Goal: Information Seeking & Learning: Learn about a topic

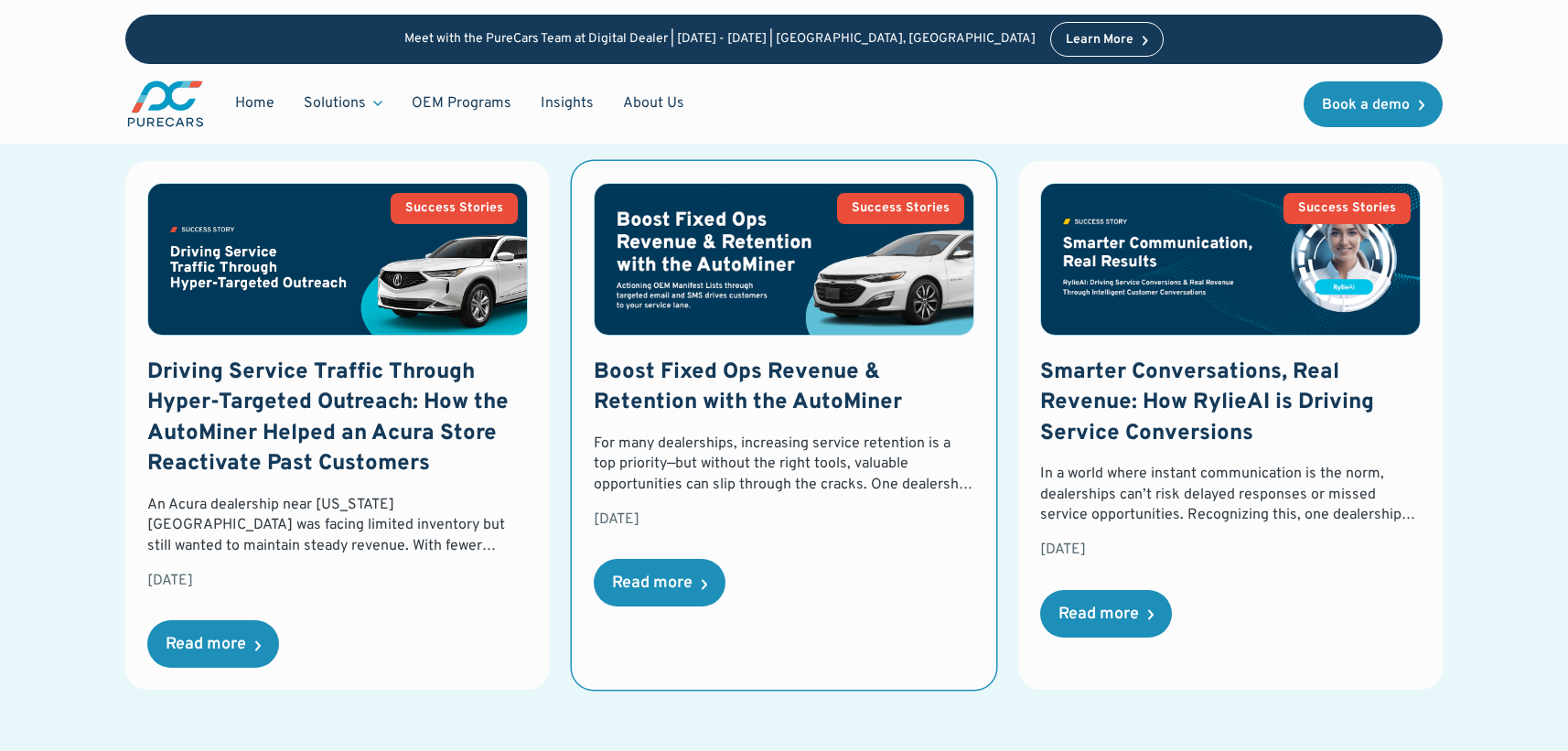
scroll to position [2887, 0]
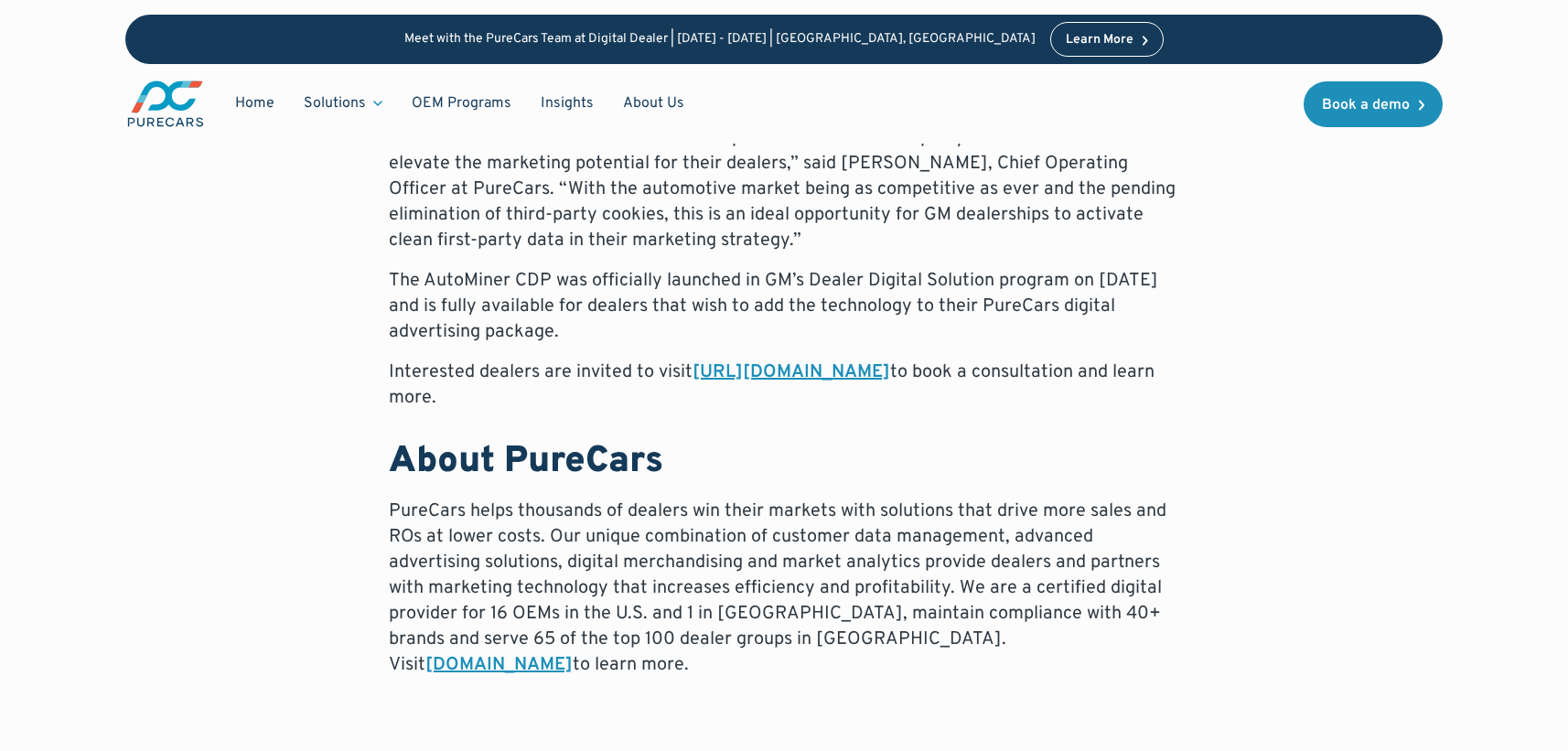
scroll to position [1568, 0]
click at [890, 376] on link "https://info.purecars.com/gm-customer-data-platform" at bounding box center [792, 370] width 198 height 24
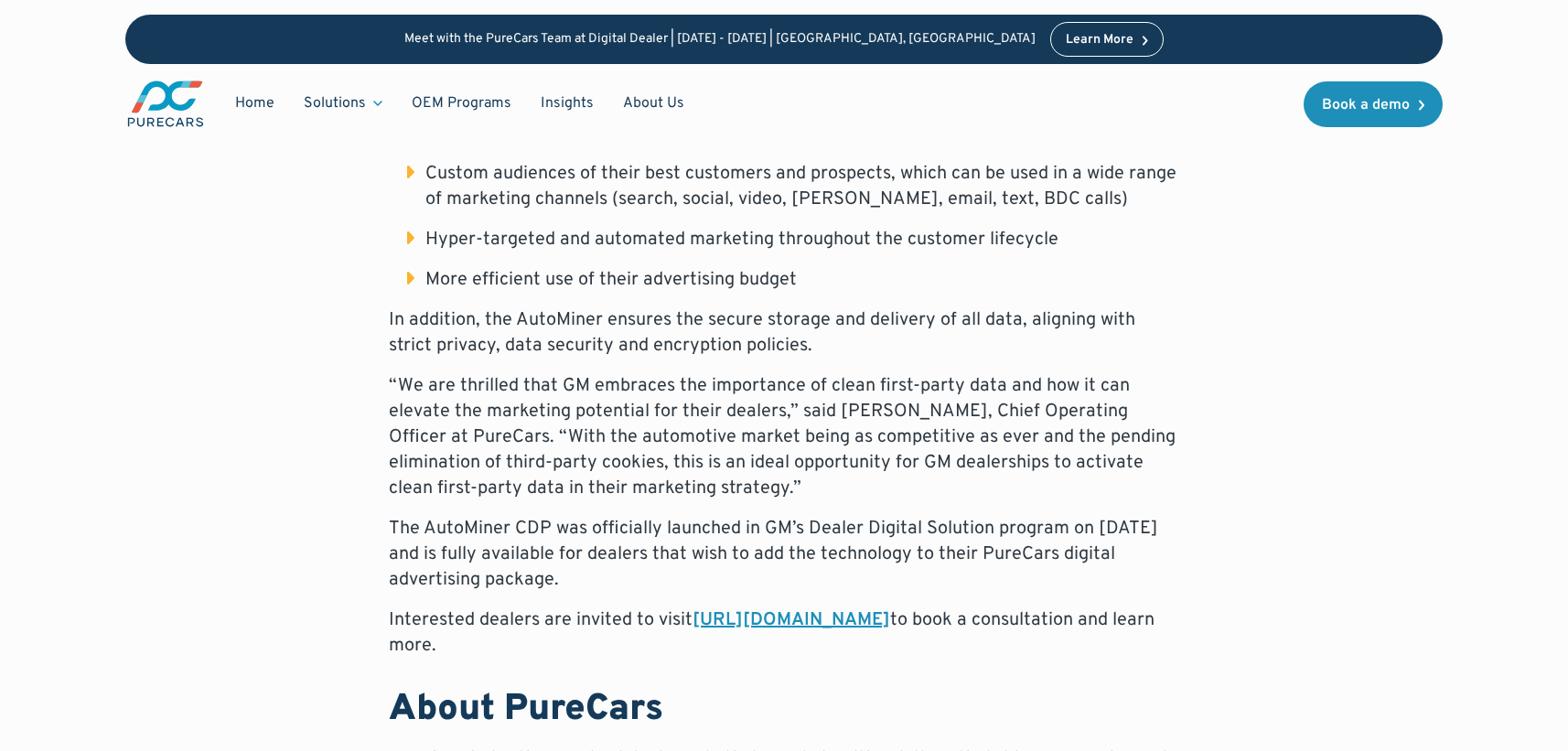
scroll to position [1303, 0]
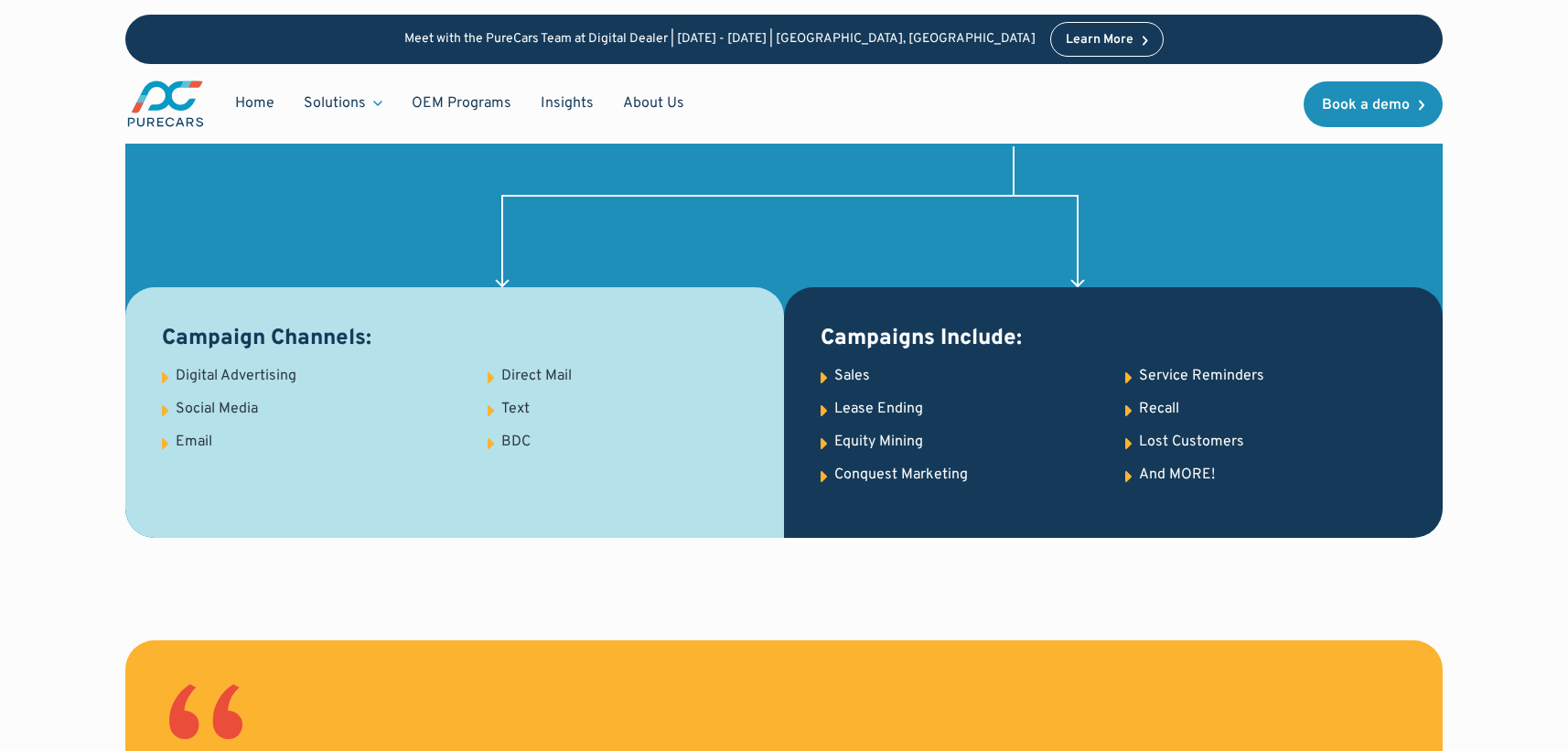
scroll to position [2254, 0]
click at [406, 347] on h3 "Campaign Channels:" at bounding box center [454, 339] width 586 height 31
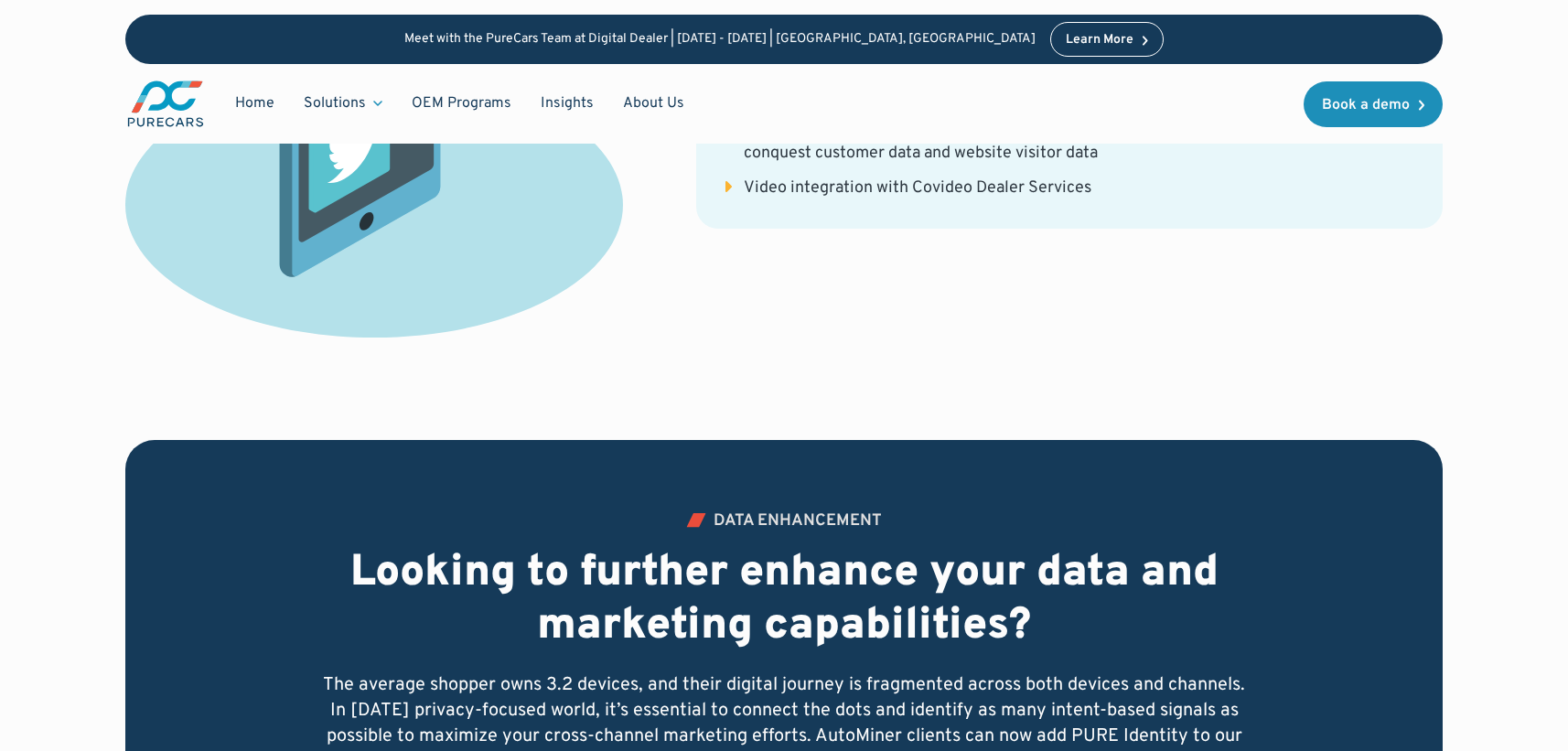
scroll to position [4682, 0]
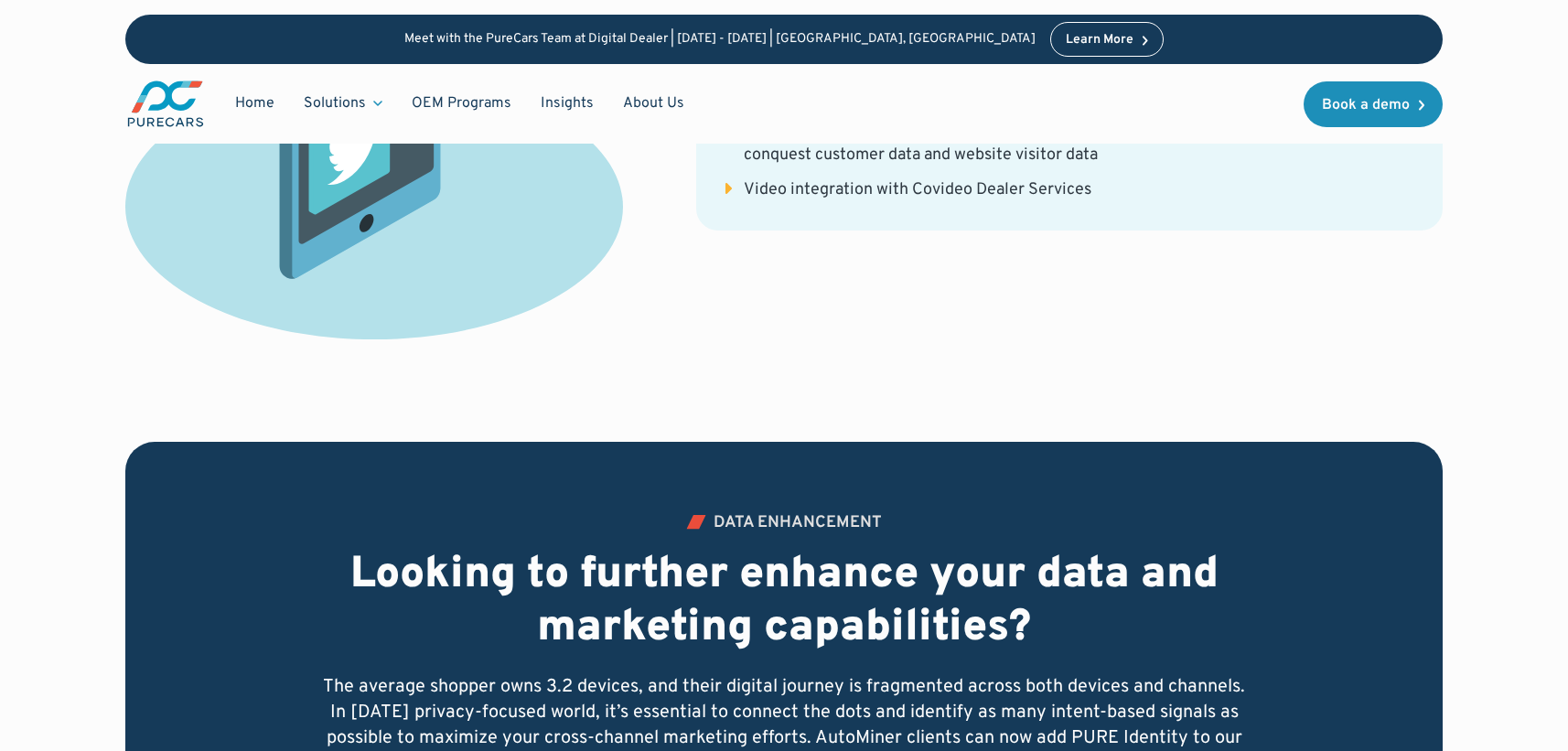
drag, startPoint x: 785, startPoint y: 181, endPoint x: 736, endPoint y: 184, distance: 49.1
click at [784, 182] on div "Video integration with Covideo Dealer Services" at bounding box center [918, 190] width 348 height 23
click at [728, 183] on li "Video integration with Covideo Dealer Services" at bounding box center [1069, 190] width 688 height 23
click at [947, 196] on div "Video integration with Covideo Dealer Services" at bounding box center [918, 190] width 348 height 23
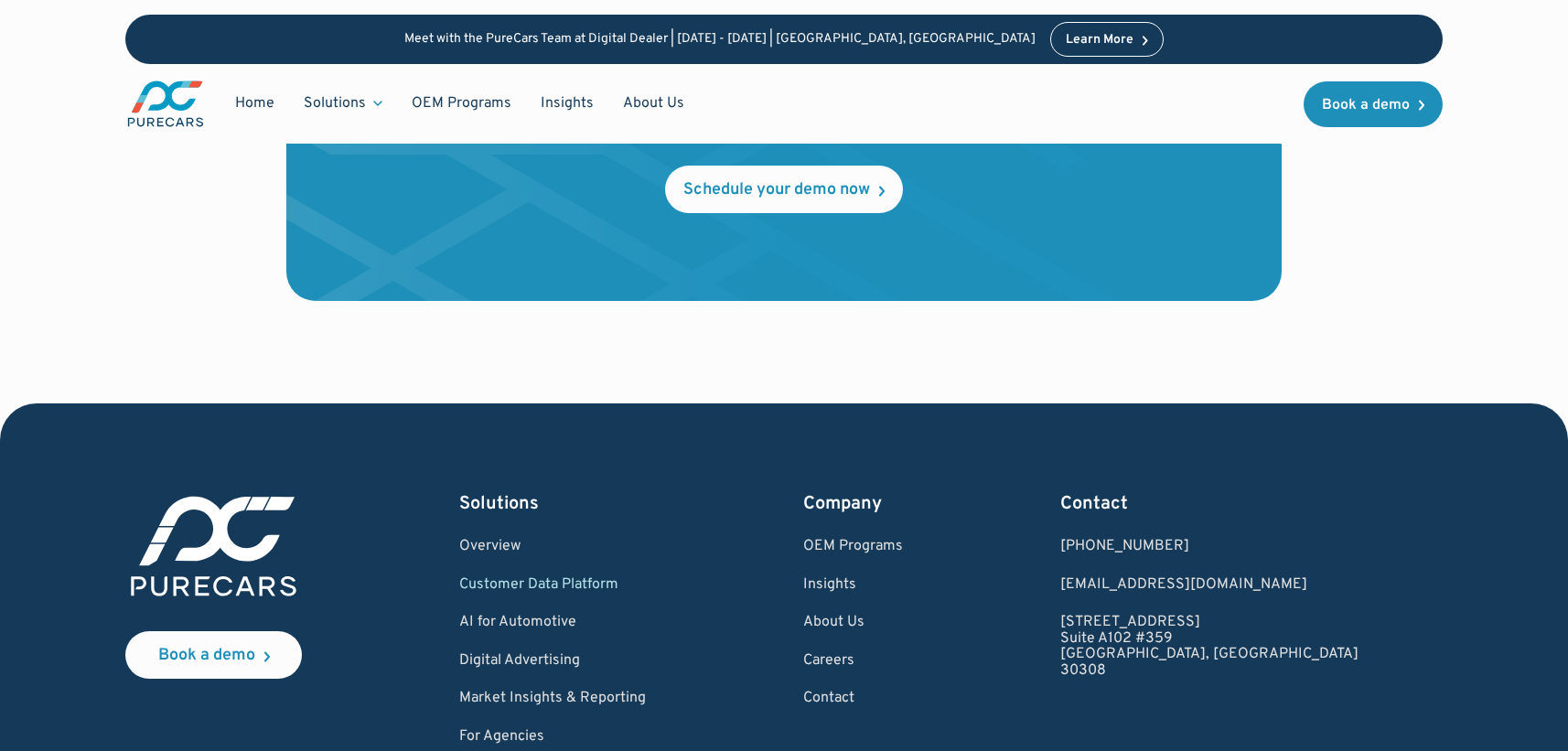
scroll to position [6181, 0]
